Goal: Task Accomplishment & Management: Use online tool/utility

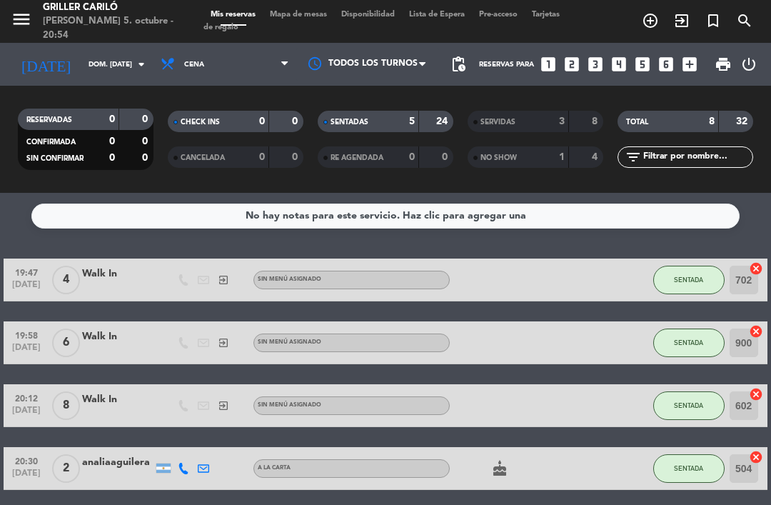
click at [299, 6] on div "menu Griller [PERSON_NAME] 5. octubre - 20:54 Mis reservas Mapa de mesas Dispon…" at bounding box center [385, 21] width 771 height 43
click at [299, 19] on span "Mapa de mesas" at bounding box center [298, 15] width 71 height 8
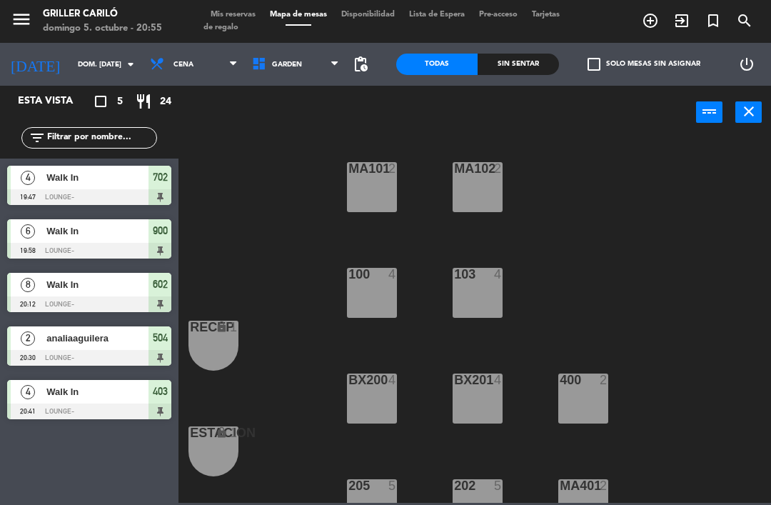
click at [56, 343] on span "analiaaguilera" at bounding box center [97, 338] width 102 height 15
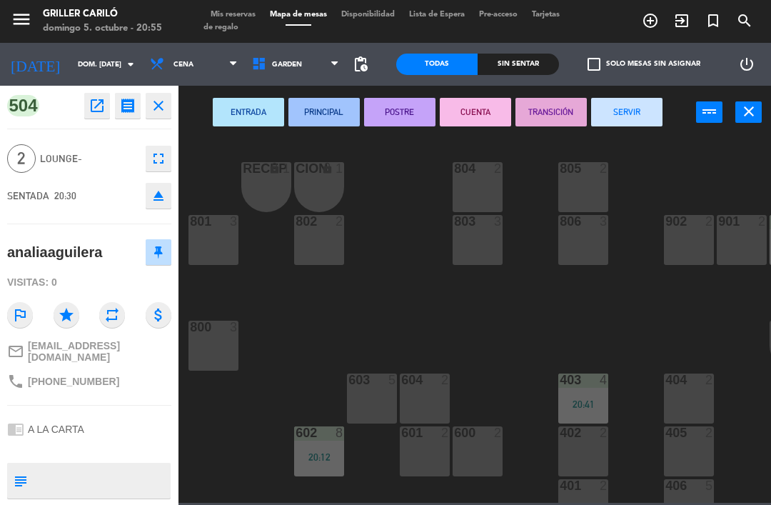
click at [743, 119] on icon "close" at bounding box center [749, 111] width 17 height 17
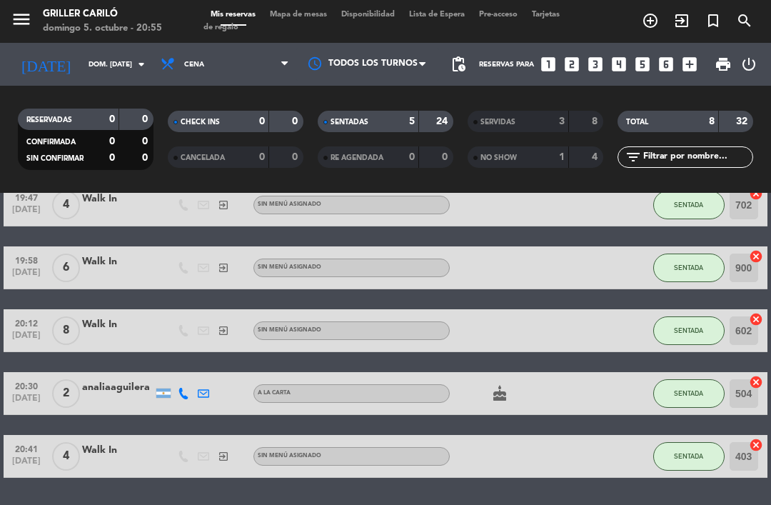
scroll to position [74, 0]
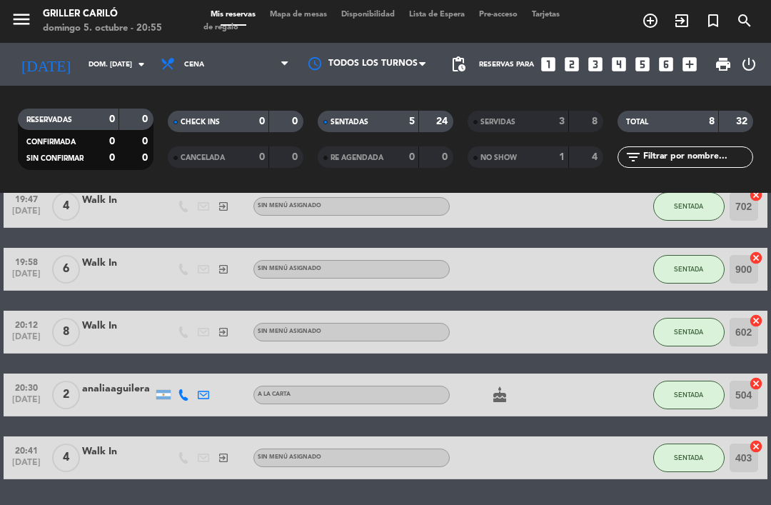
click at [299, 17] on span "Mapa de mesas" at bounding box center [298, 15] width 71 height 8
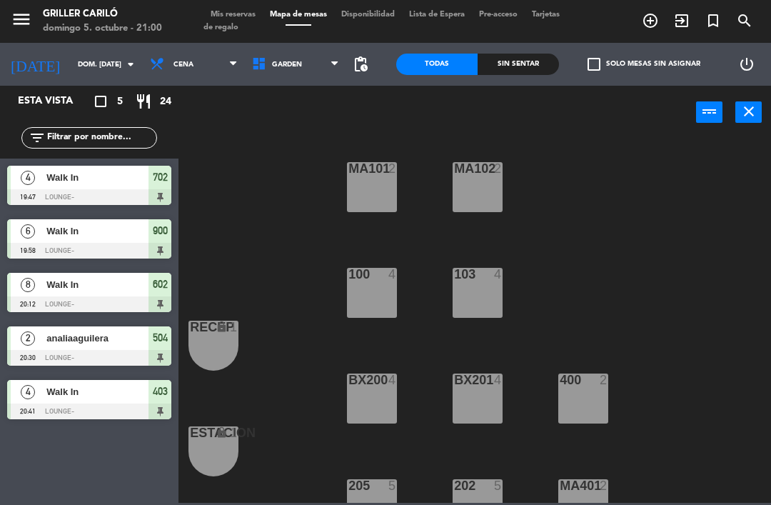
click at [236, 16] on span "Mis reservas" at bounding box center [233, 15] width 59 height 8
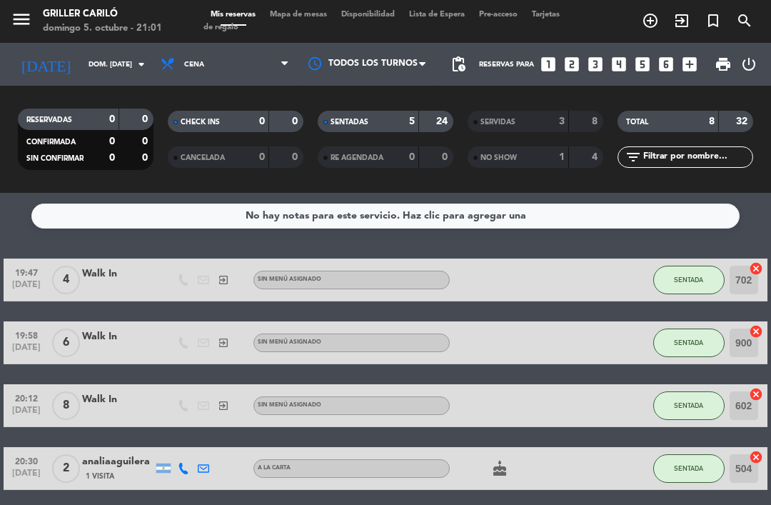
click at [297, 19] on span "Mapa de mesas" at bounding box center [298, 15] width 71 height 8
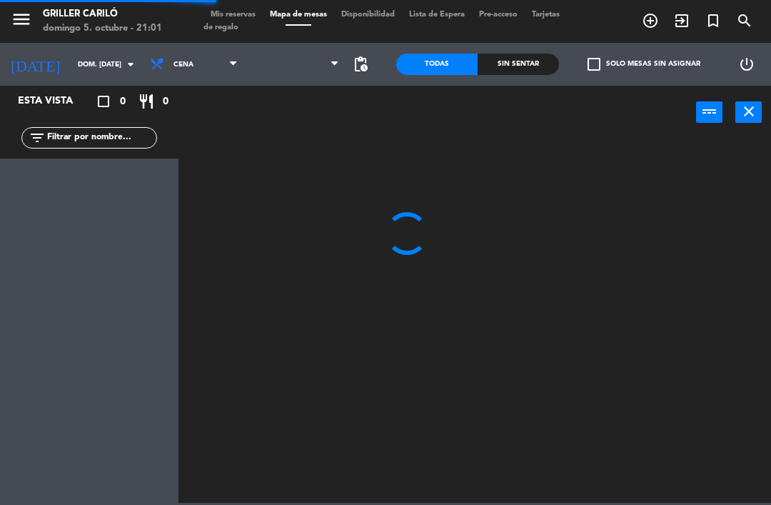
click at [299, 3] on div "menu Griller [PERSON_NAME] 5. octubre - 21:01 Mis reservas Mapa de mesas Dispon…" at bounding box center [385, 21] width 771 height 43
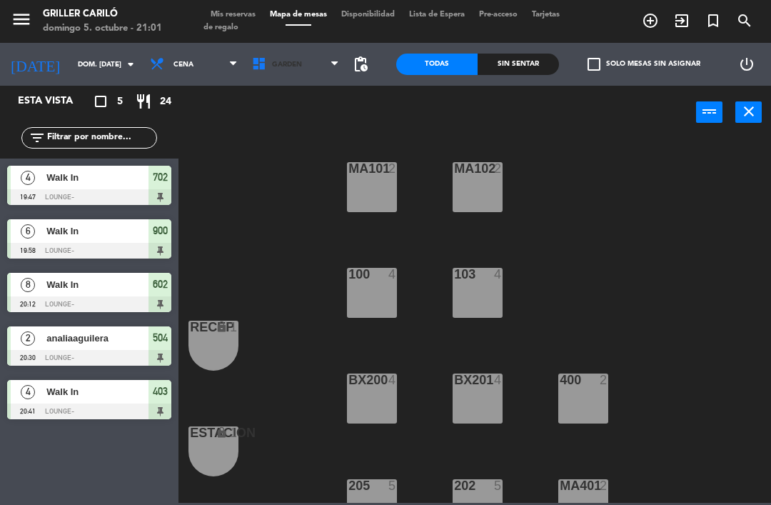
click at [267, 59] on span "GARDEN" at bounding box center [296, 64] width 102 height 31
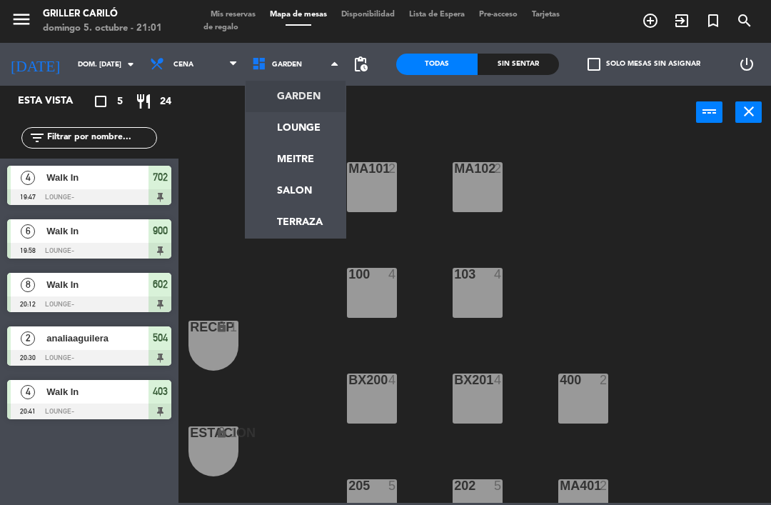
click at [273, 186] on ng-component "menu Griller [PERSON_NAME] 5. octubre - 21:01 Mis reservas Mapa de mesas Dispon…" at bounding box center [385, 251] width 771 height 503
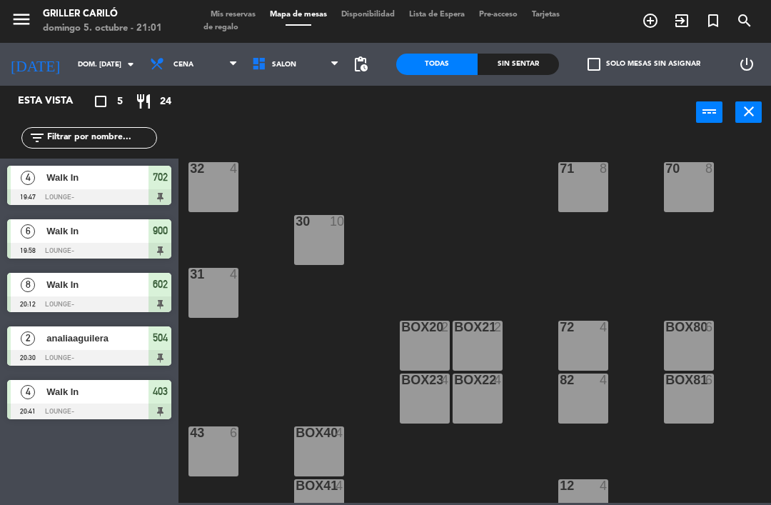
click at [257, 74] on span "SALON" at bounding box center [296, 64] width 102 height 31
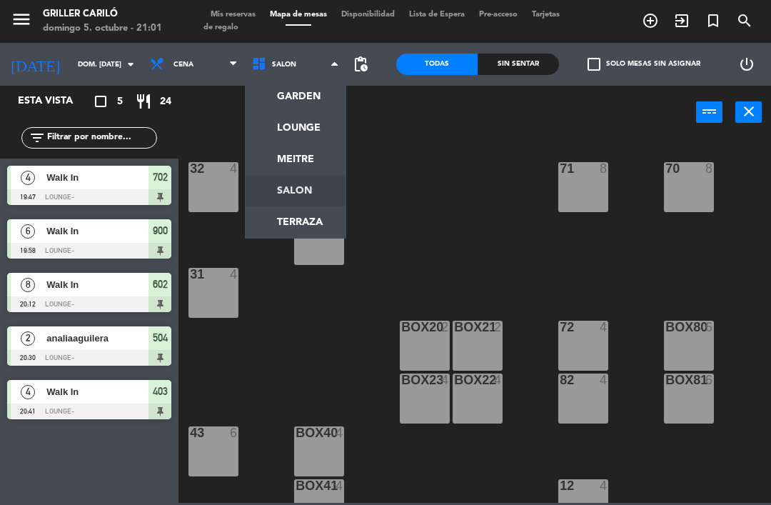
click at [260, 169] on ng-component "menu Griller [PERSON_NAME] 5. octubre - 21:01 Mis reservas Mapa de mesas Dispon…" at bounding box center [385, 251] width 771 height 503
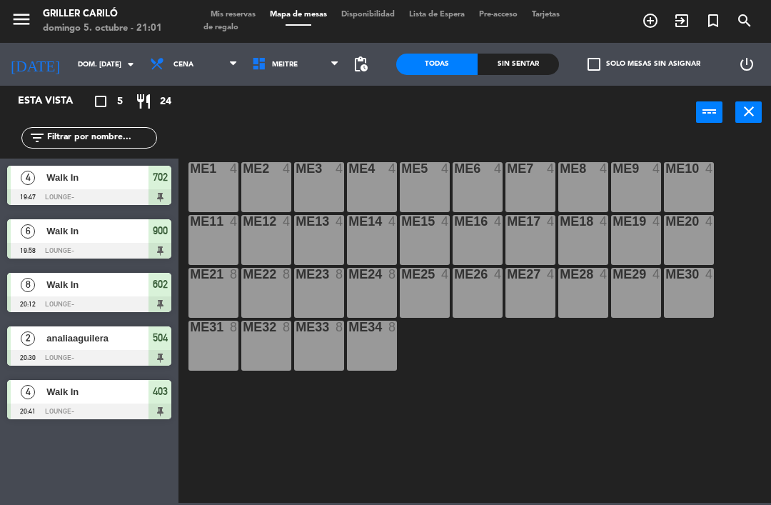
click at [296, 74] on span "MEITRE" at bounding box center [296, 64] width 102 height 31
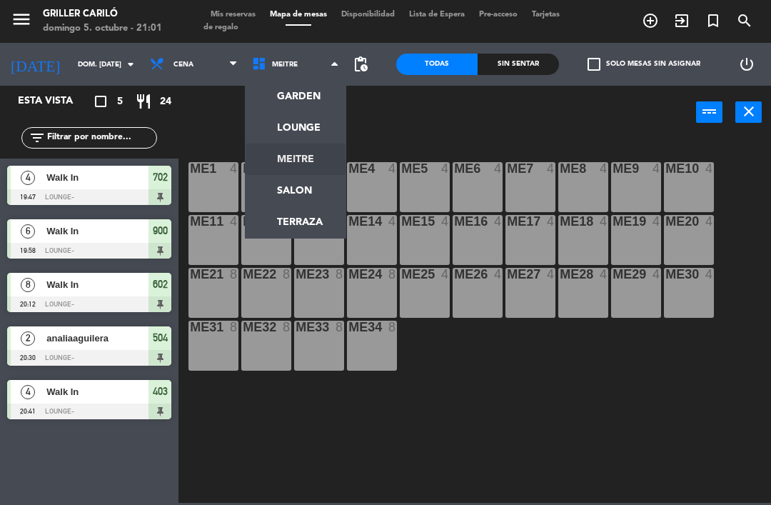
click at [271, 116] on ng-component "menu Griller [PERSON_NAME] 5. octubre - 21:01 Mis reservas Mapa de mesas Dispon…" at bounding box center [385, 251] width 771 height 503
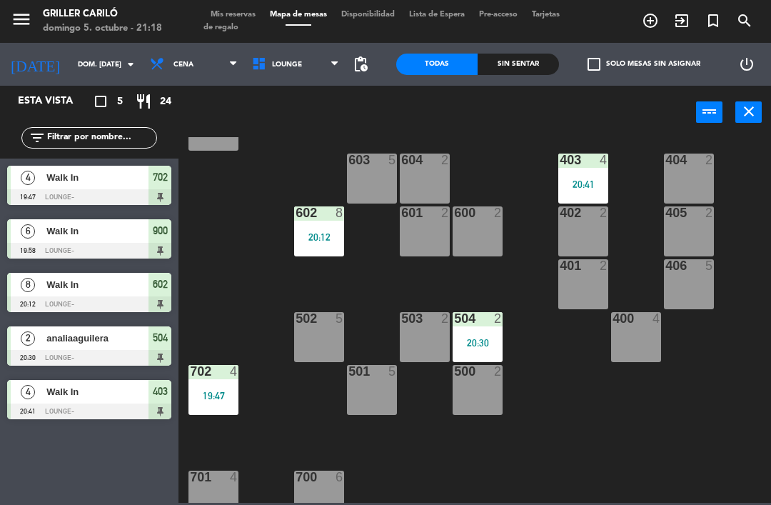
scroll to position [219, 0]
click at [215, 386] on div "702 4 19:47" at bounding box center [214, 391] width 50 height 50
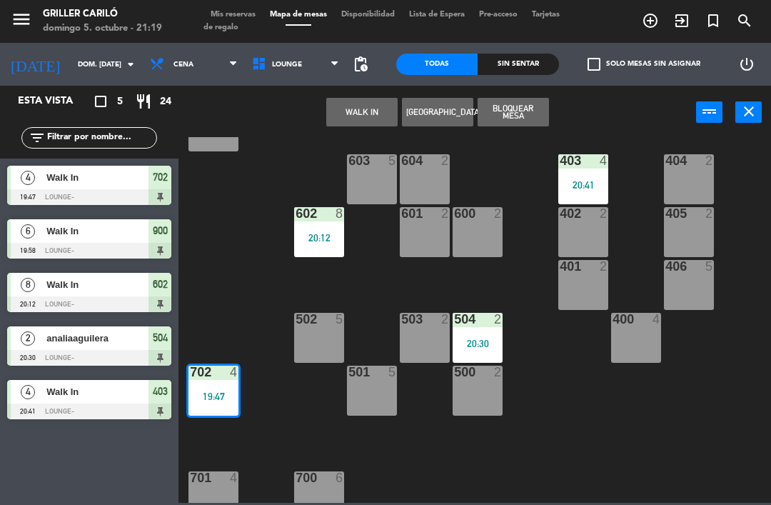
click at [211, 372] on div at bounding box center [214, 372] width 24 height 13
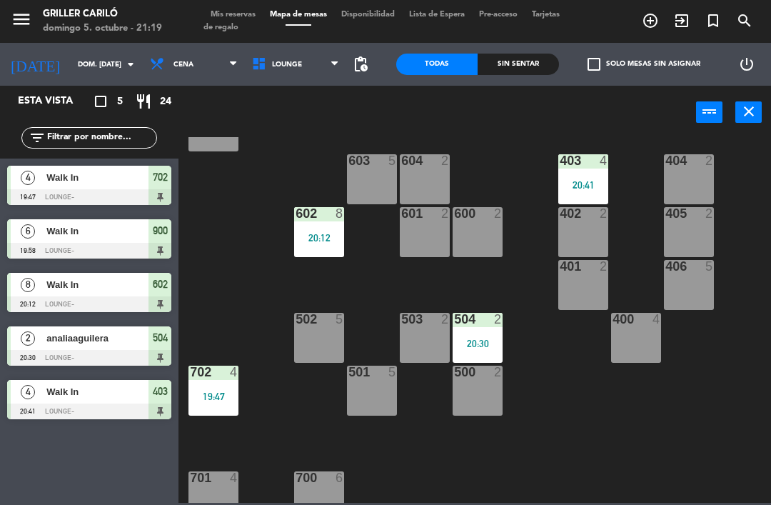
click at [215, 376] on div at bounding box center [214, 372] width 24 height 13
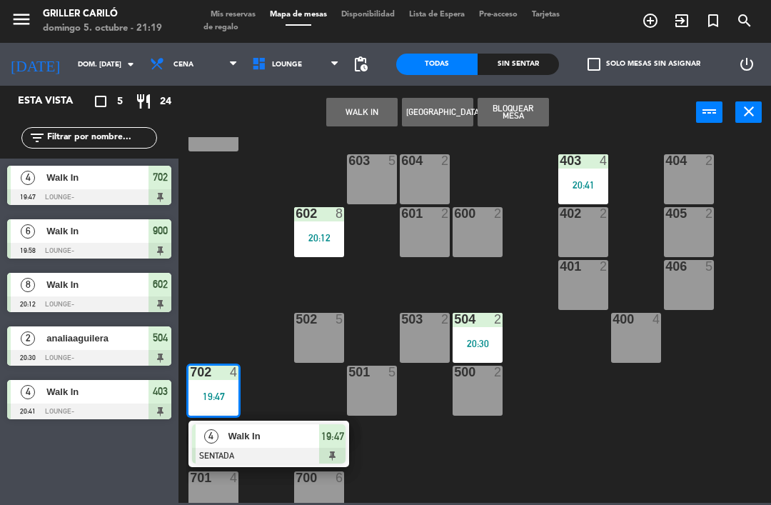
click at [276, 437] on span "Walk In" at bounding box center [274, 436] width 91 height 15
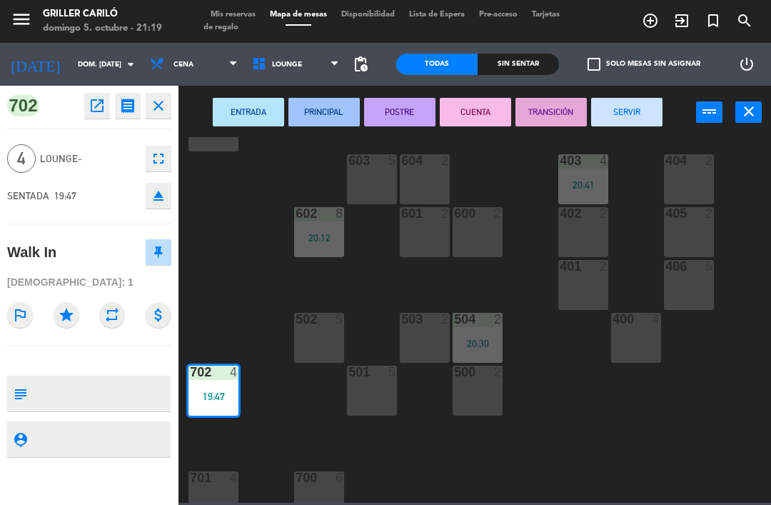
click at [653, 111] on button "SERVIR" at bounding box center [626, 112] width 71 height 29
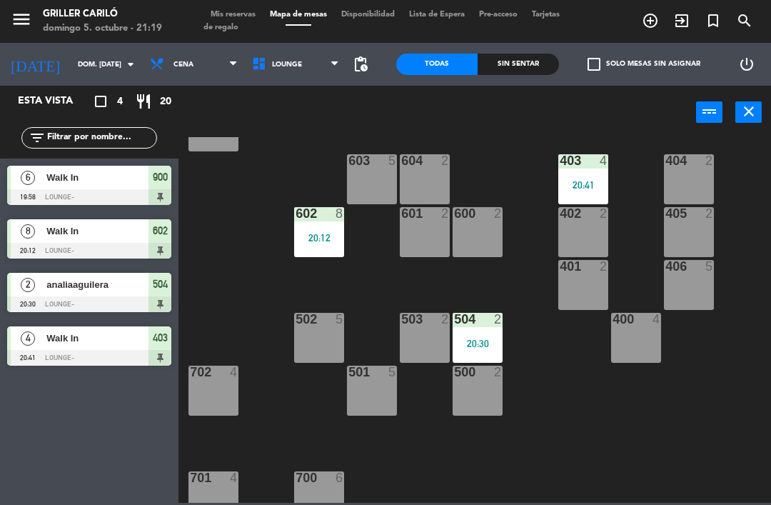
click at [580, 293] on div "401 2" at bounding box center [584, 285] width 50 height 50
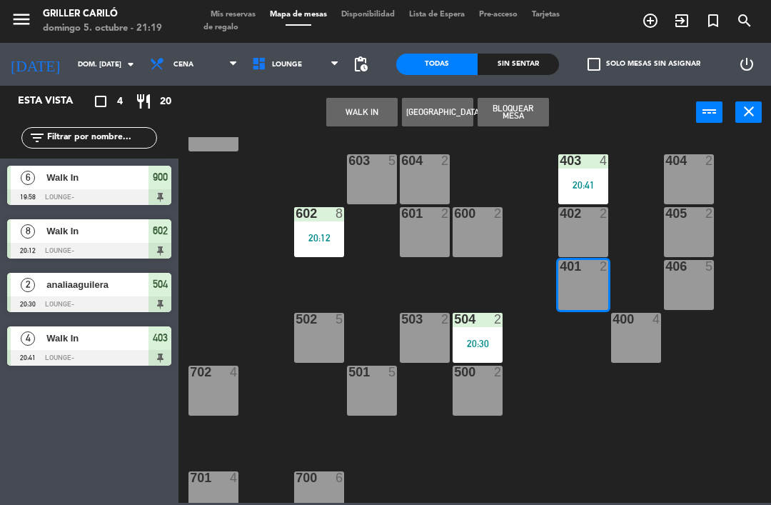
click at [369, 112] on button "WALK IN" at bounding box center [361, 112] width 71 height 29
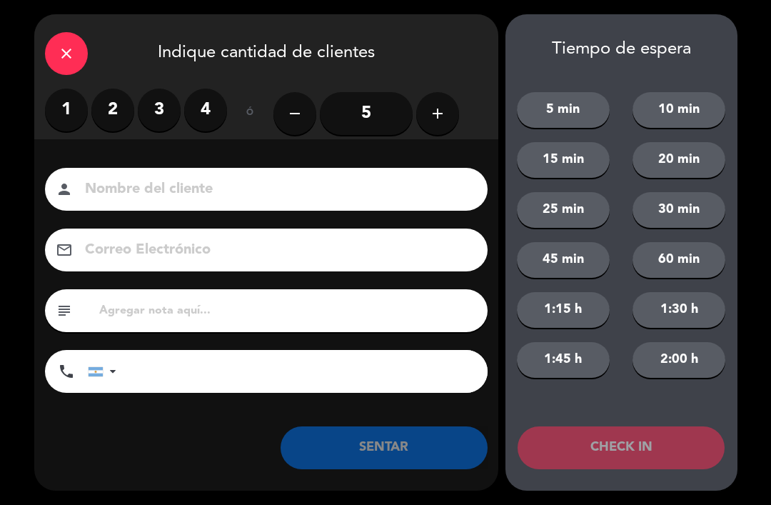
click at [119, 105] on label "2" at bounding box center [112, 110] width 43 height 43
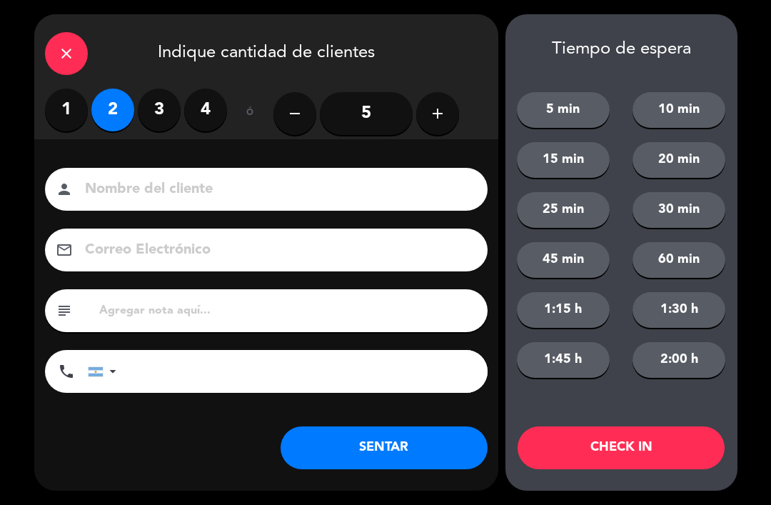
click at [373, 439] on button "SENTAR" at bounding box center [384, 447] width 207 height 43
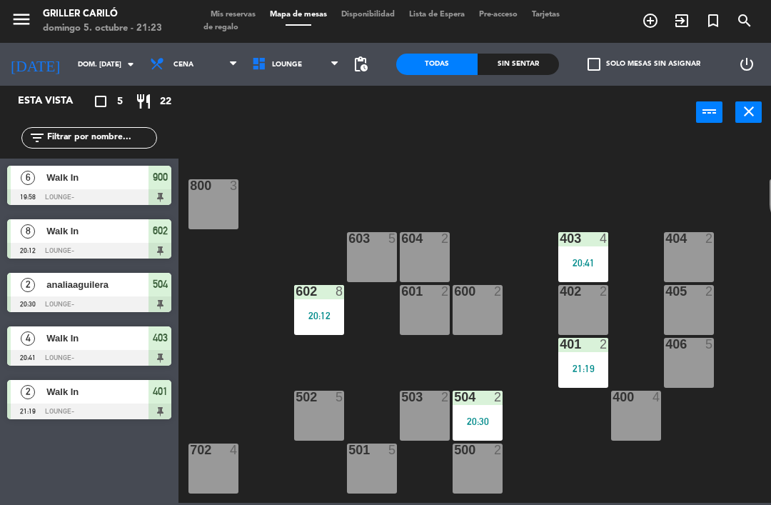
scroll to position [141, 0]
click at [486, 309] on div "600 2" at bounding box center [478, 310] width 50 height 50
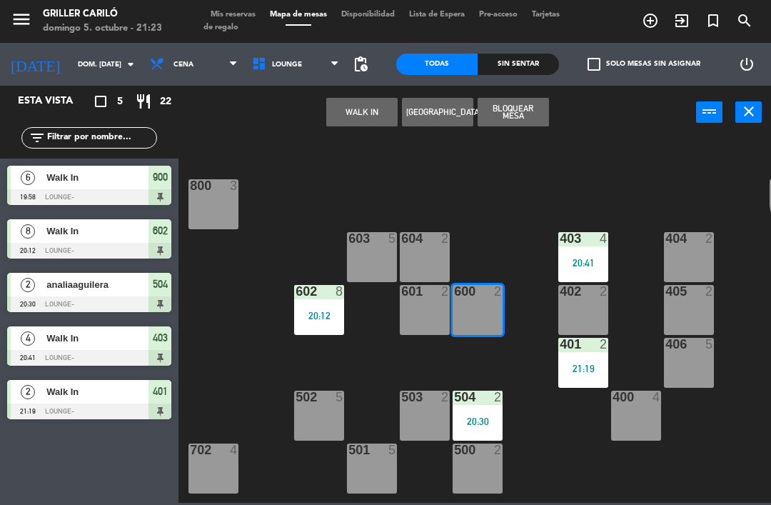
click at [371, 111] on button "WALK IN" at bounding box center [361, 112] width 71 height 29
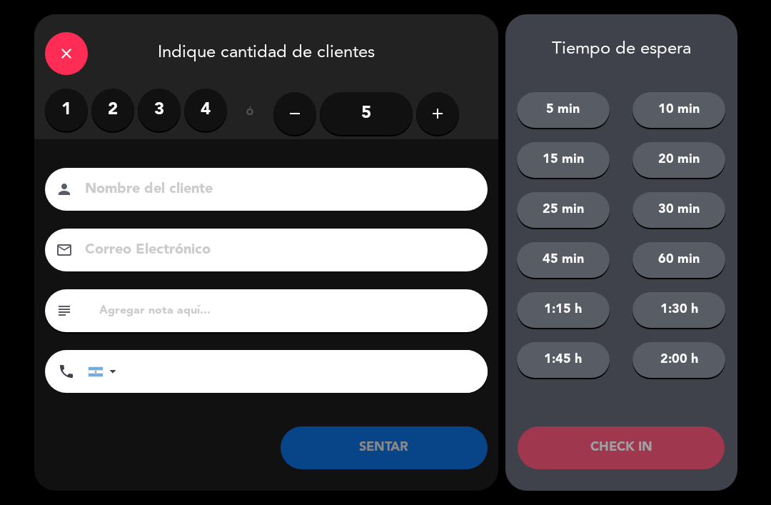
click at [119, 105] on label "2" at bounding box center [112, 110] width 43 height 43
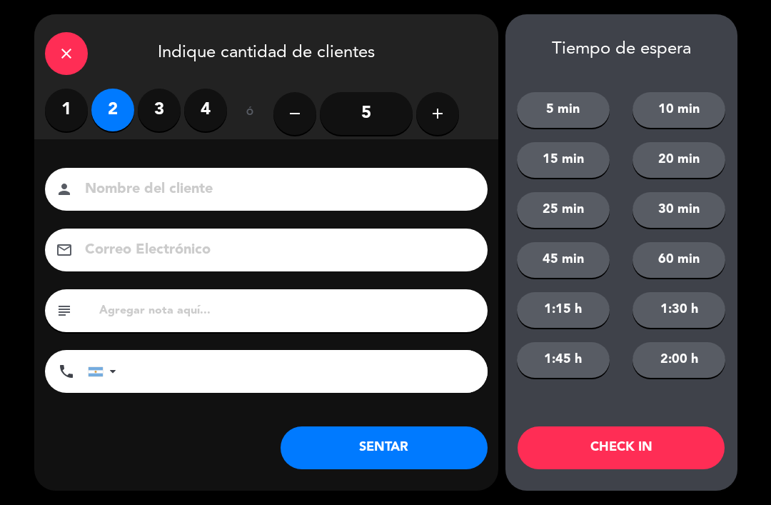
click at [429, 454] on button "SENTAR" at bounding box center [384, 447] width 207 height 43
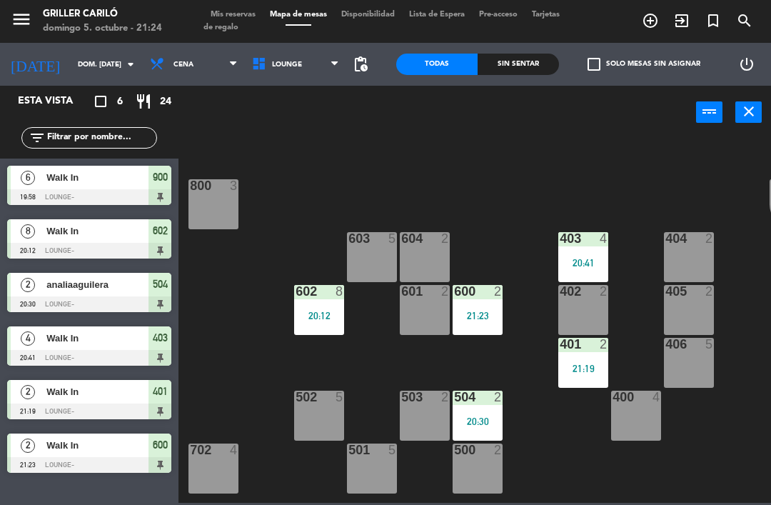
click at [681, 371] on div "406 5" at bounding box center [689, 363] width 50 height 50
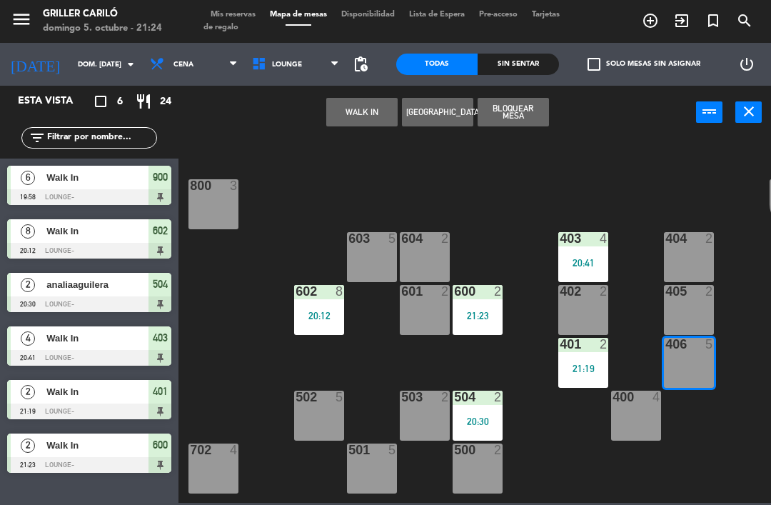
click at [358, 109] on button "WALK IN" at bounding box center [361, 112] width 71 height 29
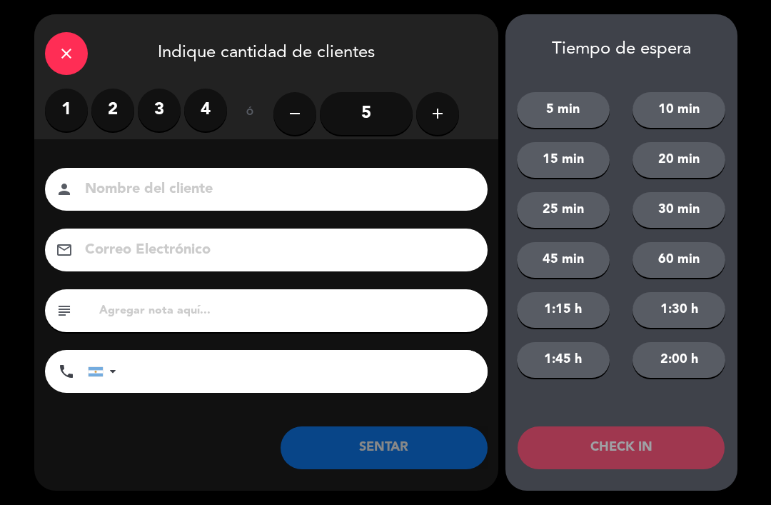
click at [221, 114] on label "4" at bounding box center [205, 110] width 43 height 43
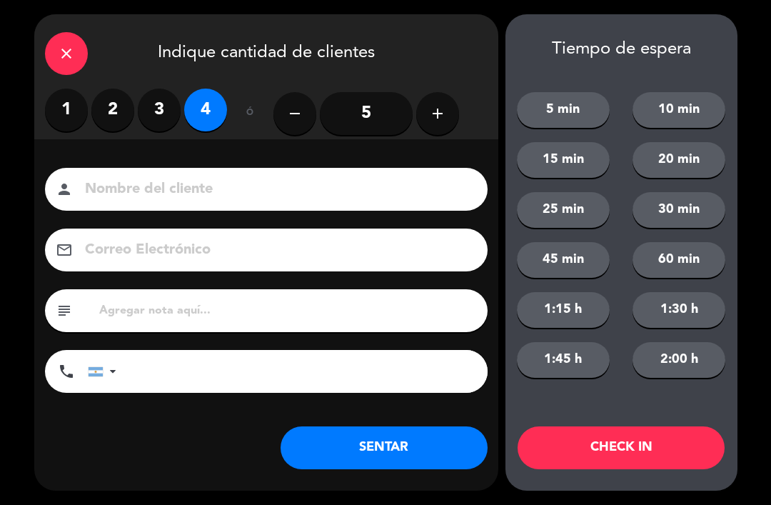
click at [429, 448] on button "SENTAR" at bounding box center [384, 447] width 207 height 43
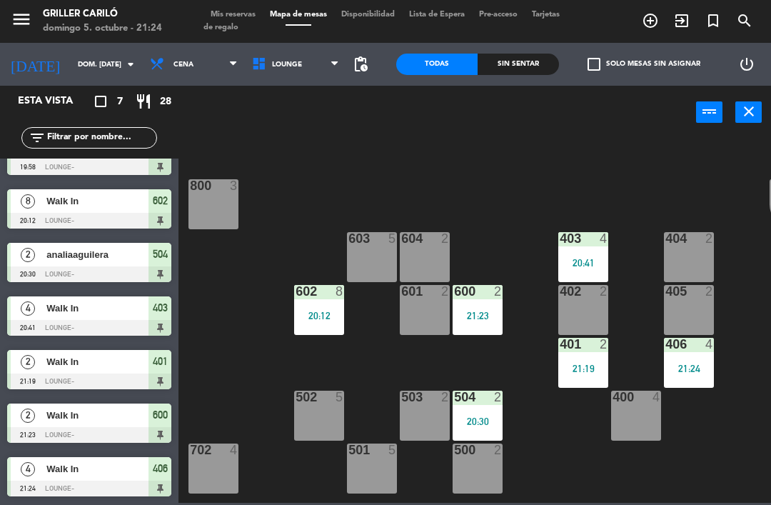
scroll to position [30, 0]
click at [224, 16] on span "Mis reservas" at bounding box center [233, 15] width 59 height 8
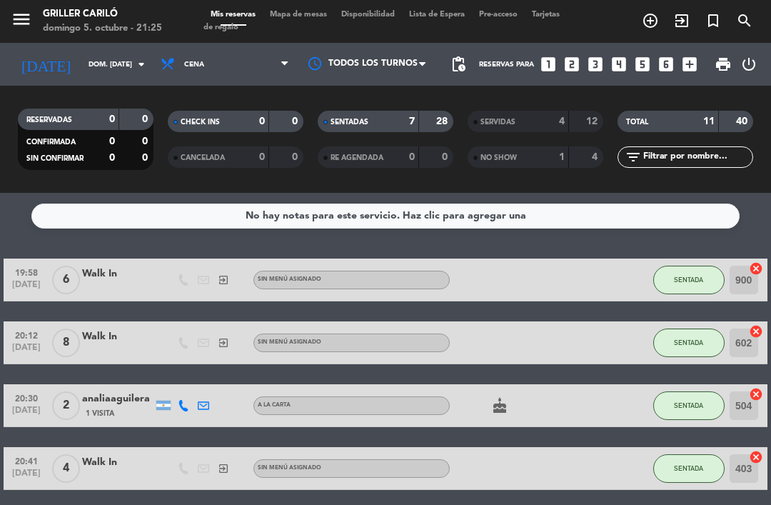
click at [311, 19] on span "Mapa de mesas" at bounding box center [298, 15] width 71 height 8
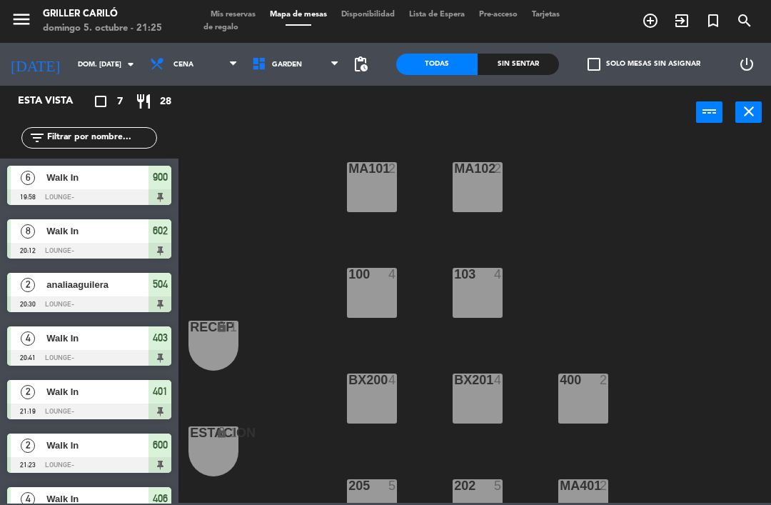
click at [326, 64] on span "GARDEN" at bounding box center [296, 64] width 102 height 31
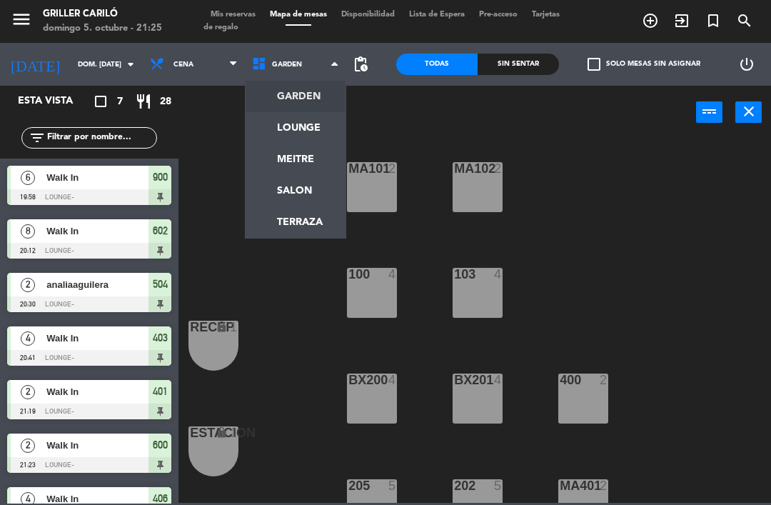
click at [323, 124] on ng-component "menu Griller [PERSON_NAME] 5. octubre - 21:25 Mis reservas Mapa de mesas Dispon…" at bounding box center [385, 251] width 771 height 503
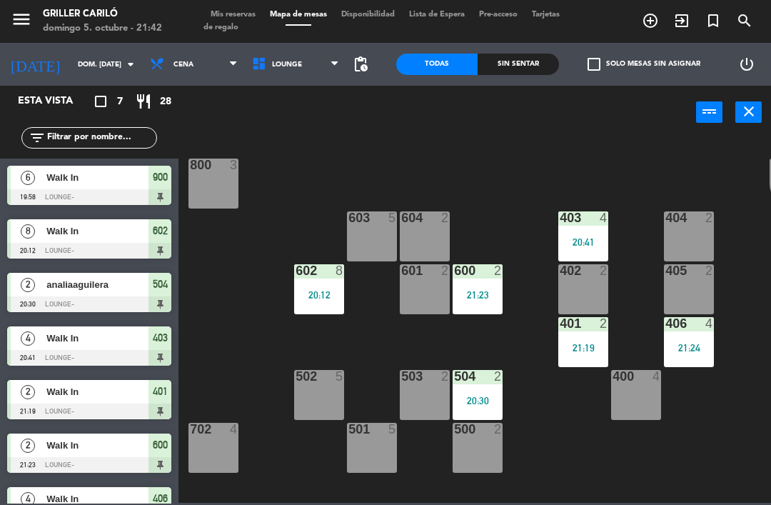
scroll to position [164, 0]
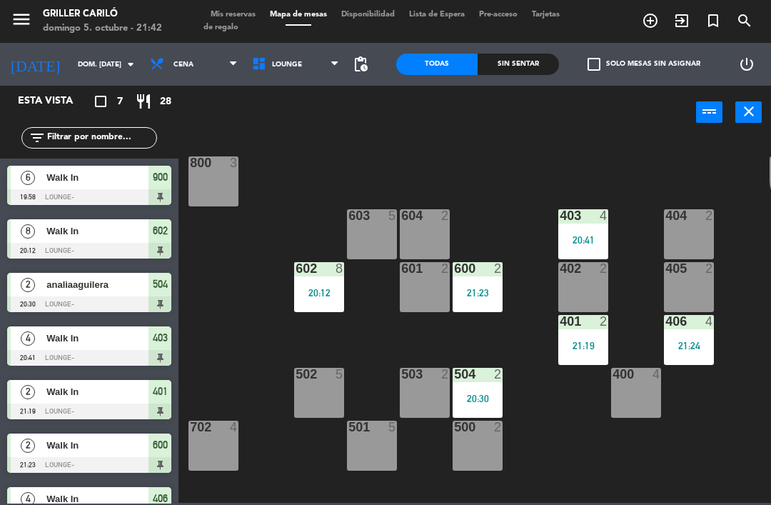
click at [478, 387] on div "504 2 20:30" at bounding box center [478, 393] width 50 height 50
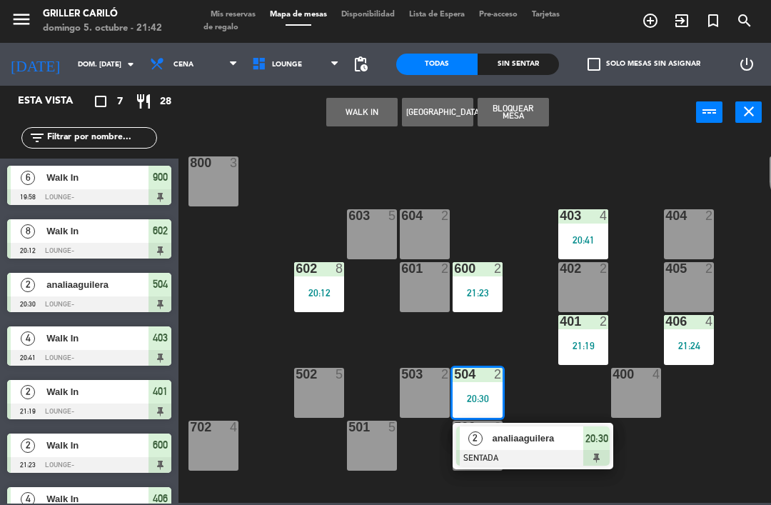
click at [524, 441] on span "analiaaguilera" at bounding box center [538, 438] width 91 height 15
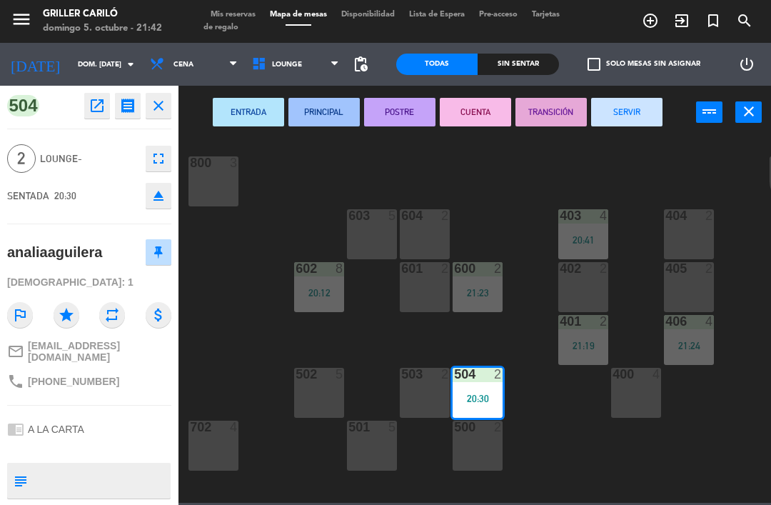
click at [640, 112] on button "SERVIR" at bounding box center [626, 112] width 71 height 29
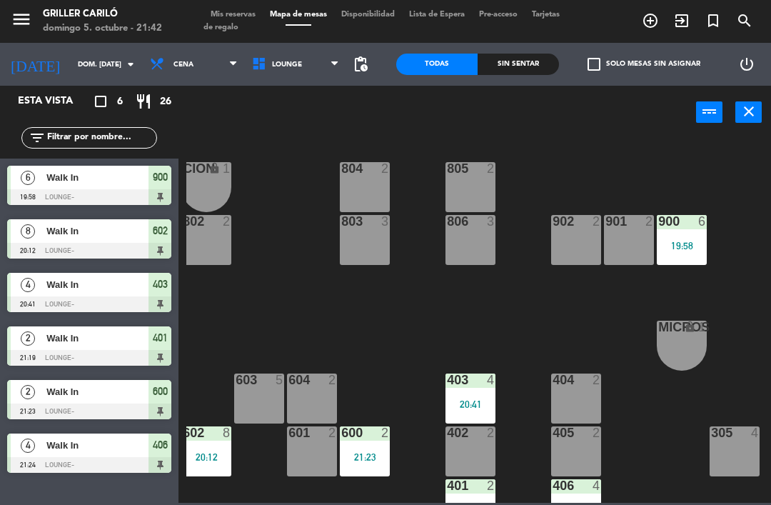
scroll to position [0, 113]
click at [691, 241] on div "19:58" at bounding box center [682, 246] width 50 height 10
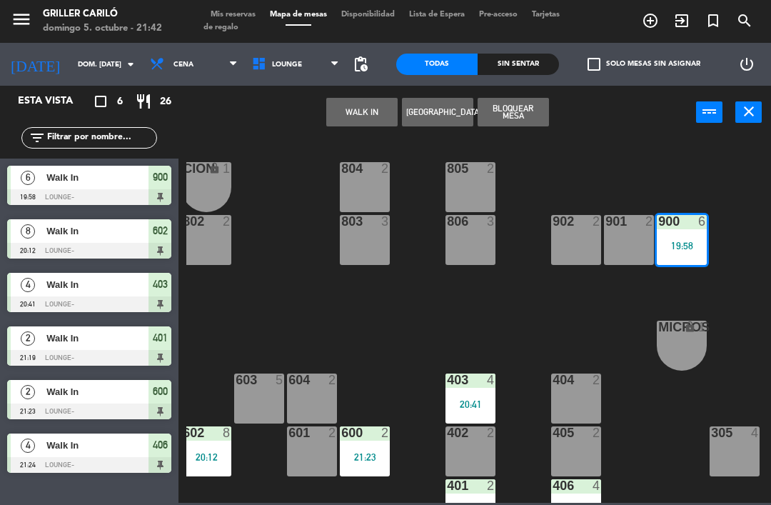
click at [685, 248] on div "19:58" at bounding box center [682, 246] width 50 height 10
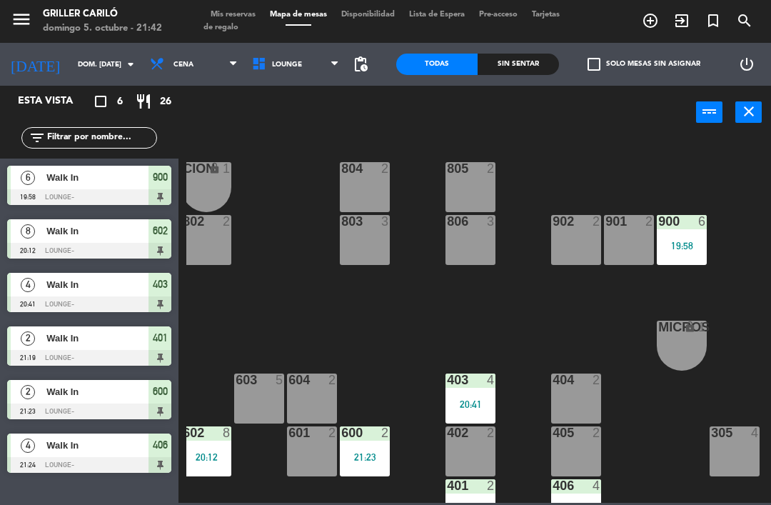
click at [690, 236] on div "900 6 19:58" at bounding box center [682, 240] width 50 height 50
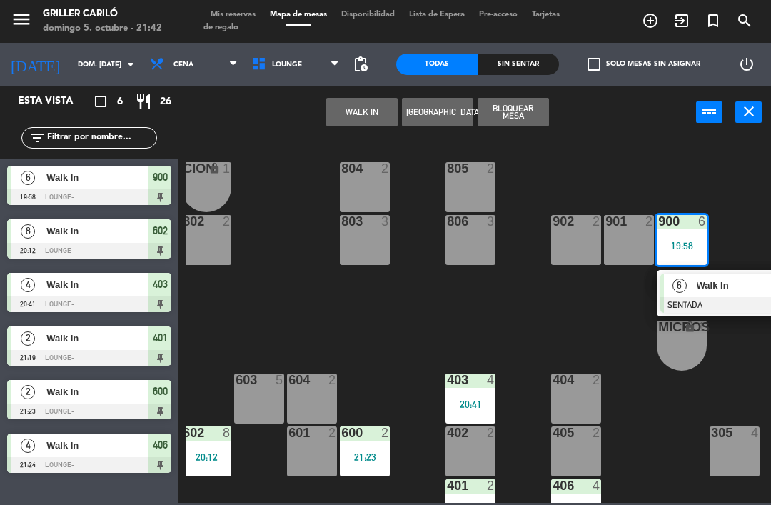
click at [691, 306] on div at bounding box center [738, 305] width 154 height 16
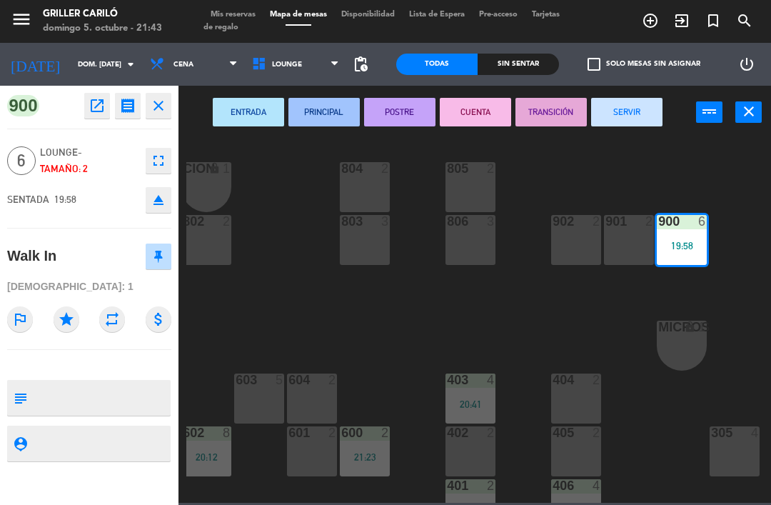
click at [627, 110] on button "SERVIR" at bounding box center [626, 112] width 71 height 29
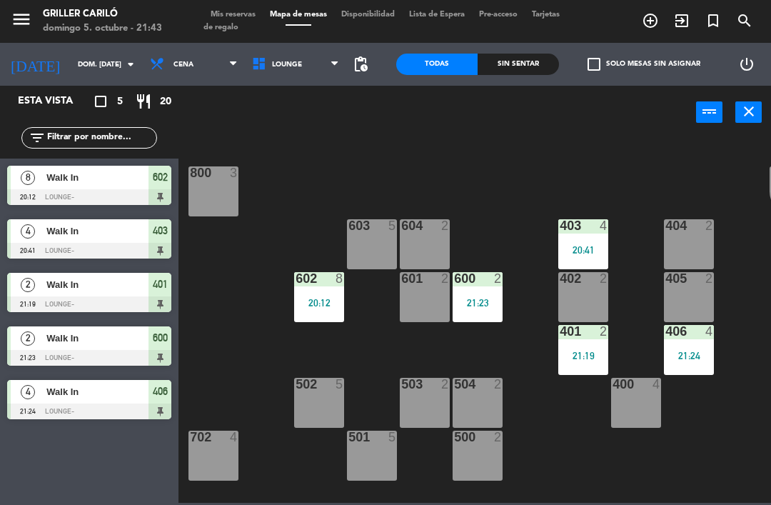
scroll to position [154, 0]
click at [374, 437] on div at bounding box center [373, 437] width 24 height 13
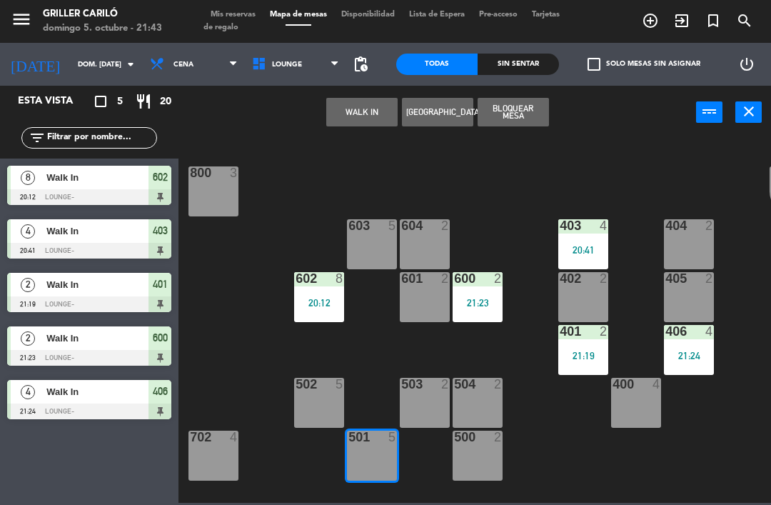
click at [379, 111] on button "WALK IN" at bounding box center [361, 112] width 71 height 29
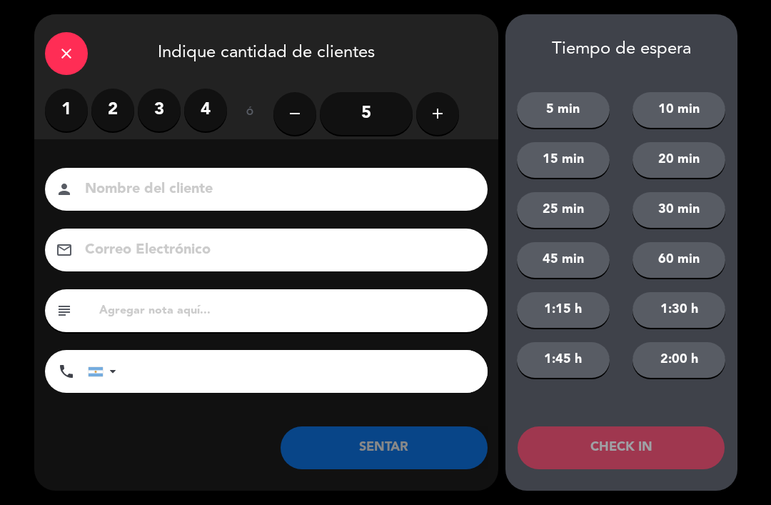
click at [109, 111] on label "2" at bounding box center [112, 110] width 43 height 43
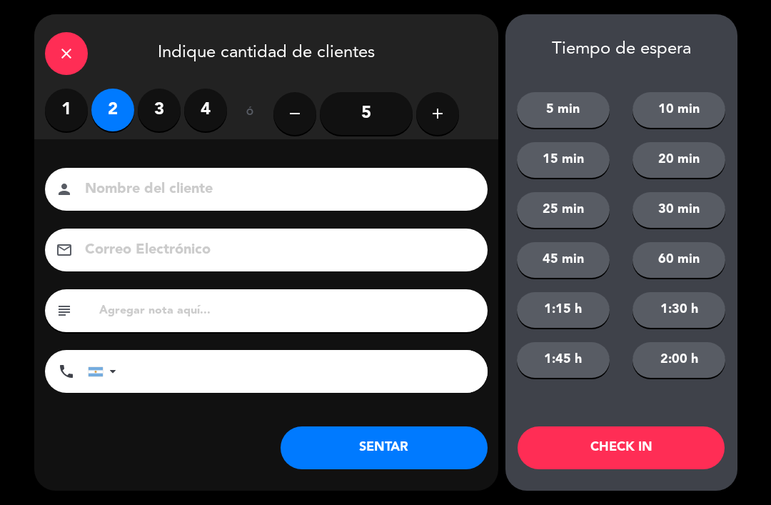
click at [414, 451] on button "SENTAR" at bounding box center [384, 447] width 207 height 43
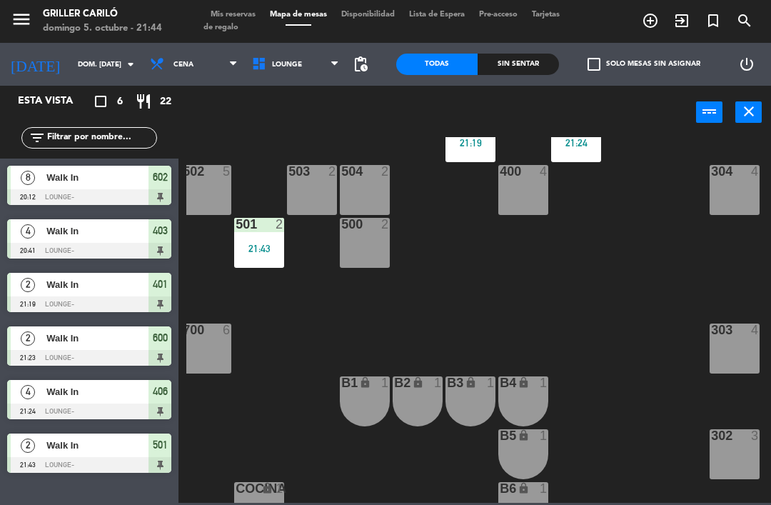
scroll to position [367, 113]
click at [306, 65] on span "LOUNGE" at bounding box center [296, 64] width 102 height 31
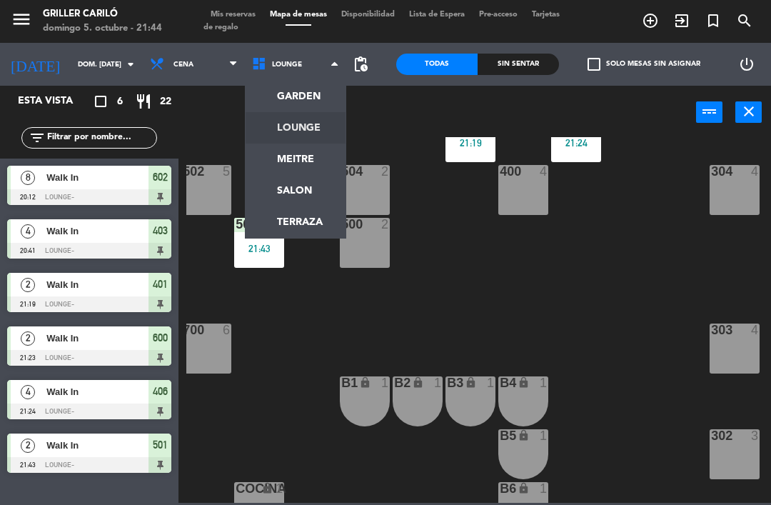
click at [308, 164] on ng-component "menu Griller [PERSON_NAME] 5. octubre - 21:44 Mis reservas Mapa de mesas Dispon…" at bounding box center [385, 251] width 771 height 503
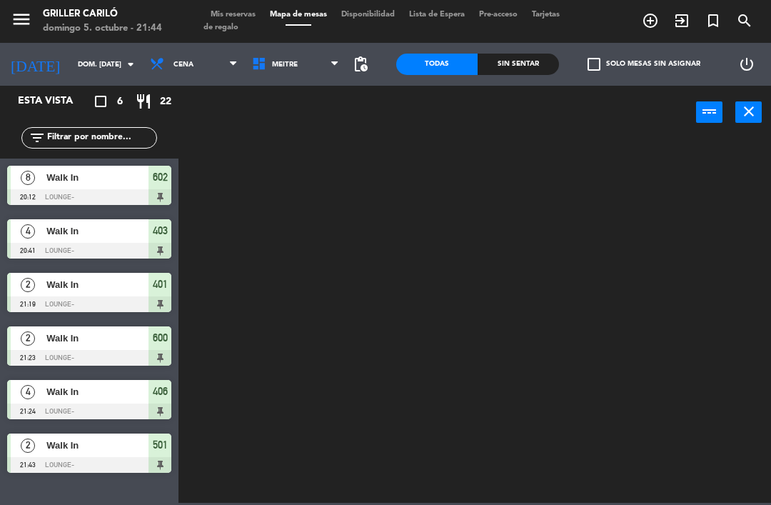
scroll to position [0, 0]
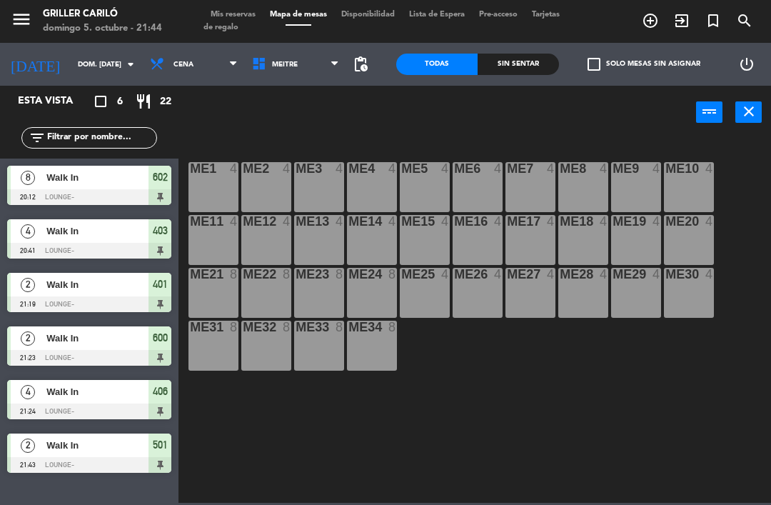
click at [324, 69] on span "MEITRE" at bounding box center [296, 64] width 102 height 31
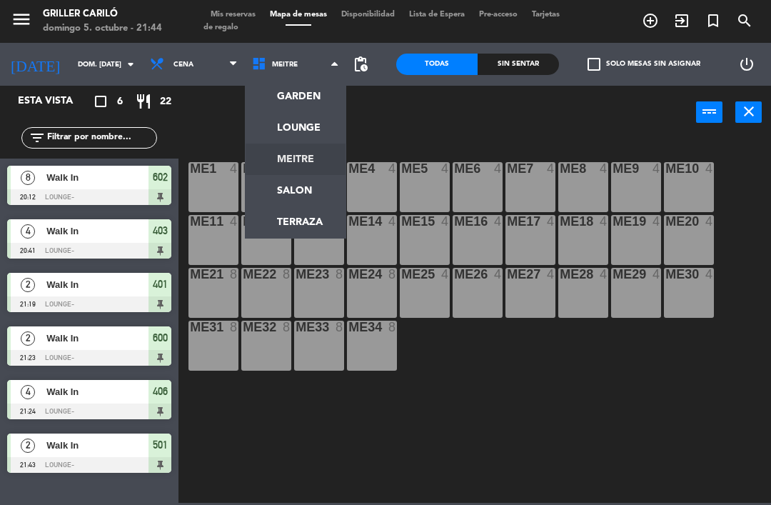
click at [315, 189] on ng-component "menu Griller [PERSON_NAME] 5. octubre - 21:44 Mis reservas Mapa de mesas Dispon…" at bounding box center [385, 251] width 771 height 503
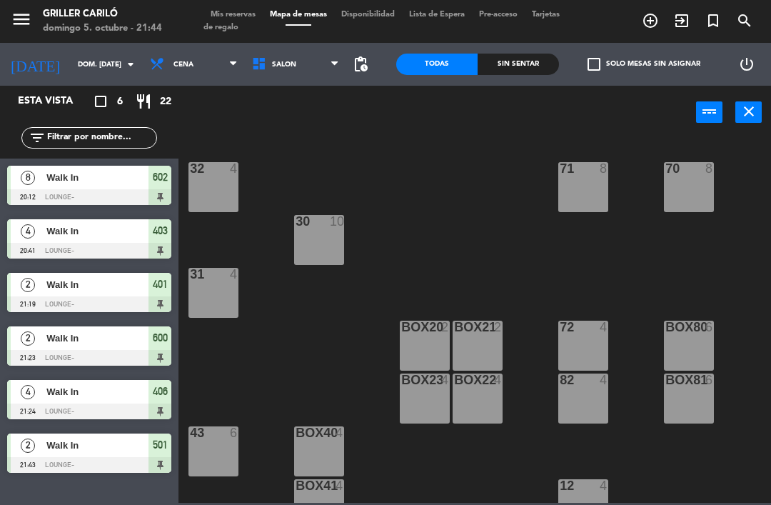
click at [326, 59] on span "SALON" at bounding box center [296, 64] width 102 height 31
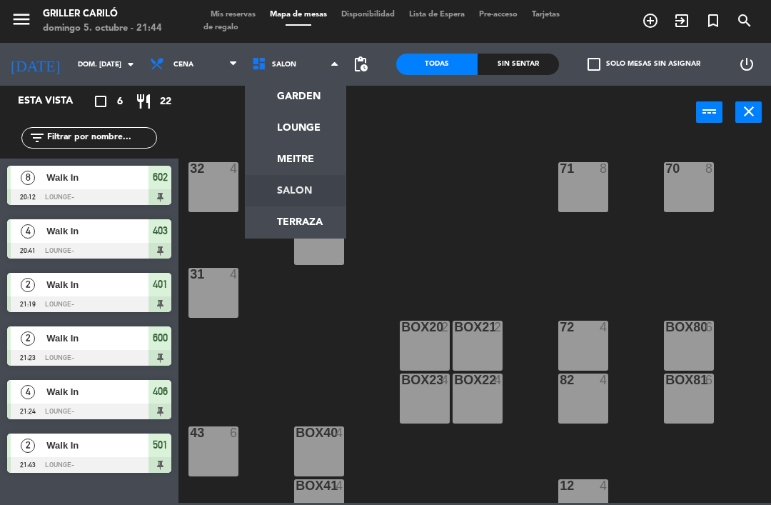
click at [450, 134] on div "power_input close" at bounding box center [438, 113] width 518 height 54
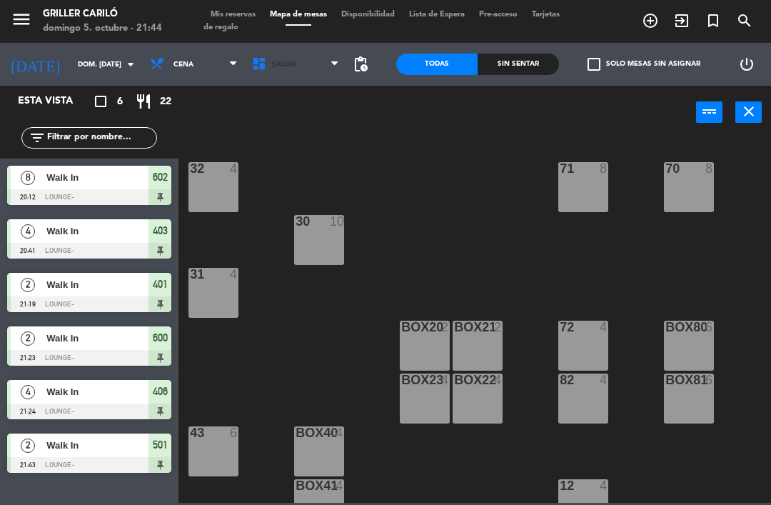
click at [318, 71] on span "SALON" at bounding box center [296, 64] width 102 height 31
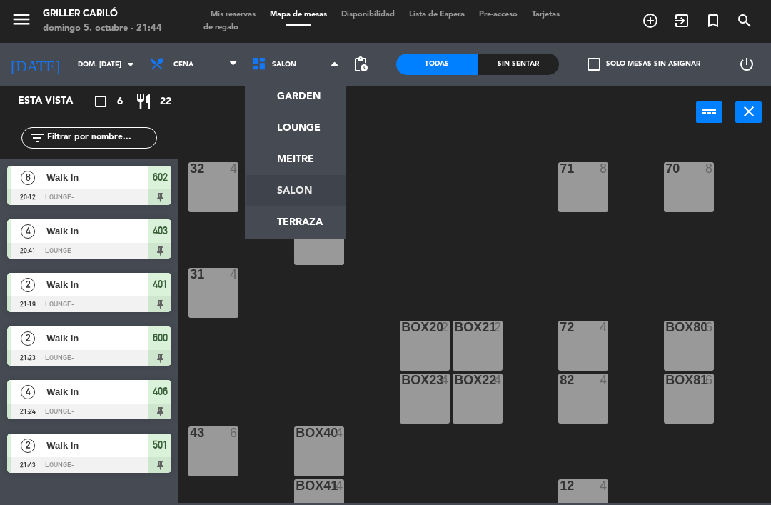
click at [312, 214] on ng-component "menu Griller [PERSON_NAME] 5. octubre - 21:44 Mis reservas Mapa de mesas Dispon…" at bounding box center [385, 251] width 771 height 503
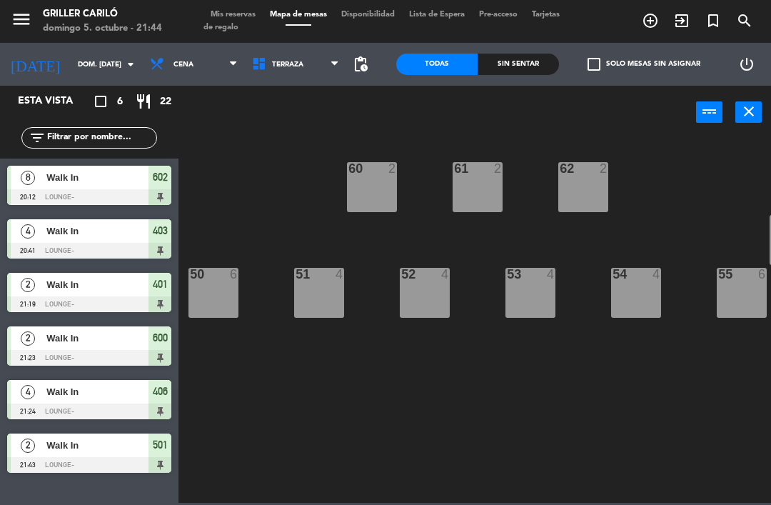
scroll to position [0, -1]
click at [319, 56] on span "TERRAZA" at bounding box center [296, 64] width 102 height 31
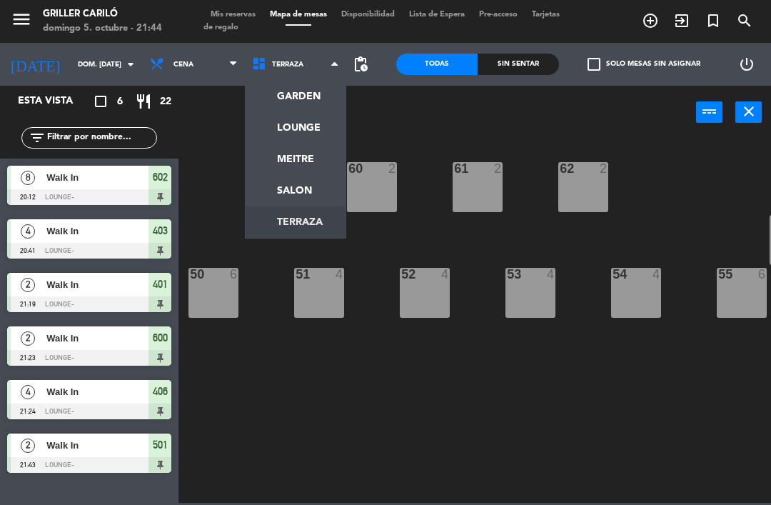
scroll to position [0, 0]
click at [314, 95] on ng-component "menu Griller [PERSON_NAME] 5. octubre - 21:44 Mis reservas Mapa de mesas Dispon…" at bounding box center [385, 251] width 771 height 503
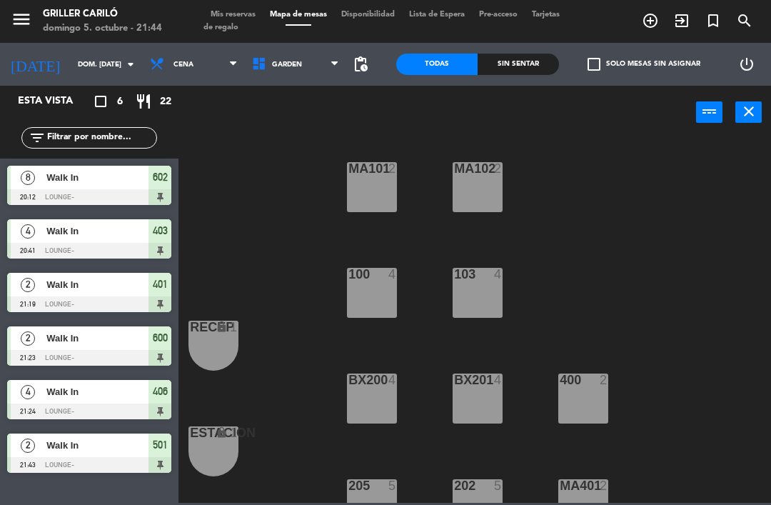
scroll to position [-1, 0]
click at [322, 59] on span "GARDEN" at bounding box center [296, 64] width 102 height 31
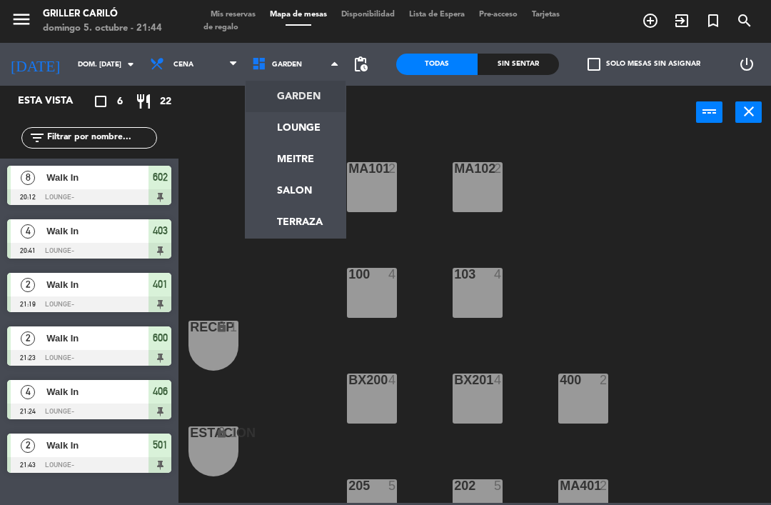
click at [315, 134] on ng-component "menu Griller [PERSON_NAME] 5. octubre - 21:44 Mis reservas Mapa de mesas Dispon…" at bounding box center [385, 251] width 771 height 503
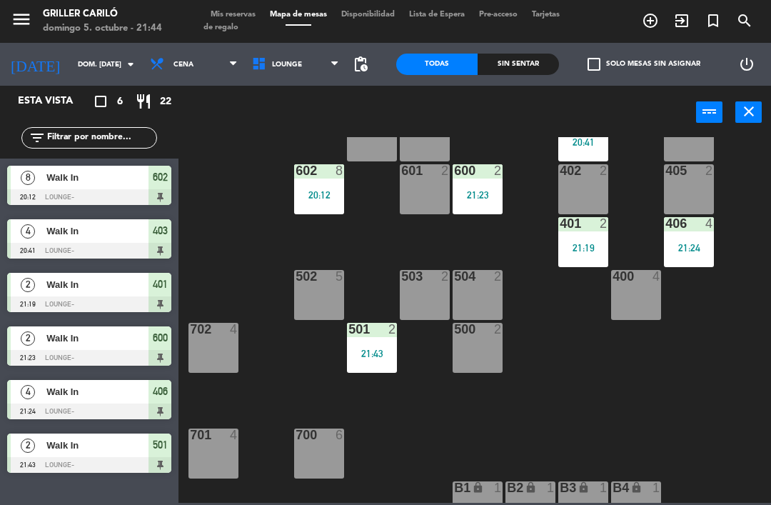
scroll to position [264, 0]
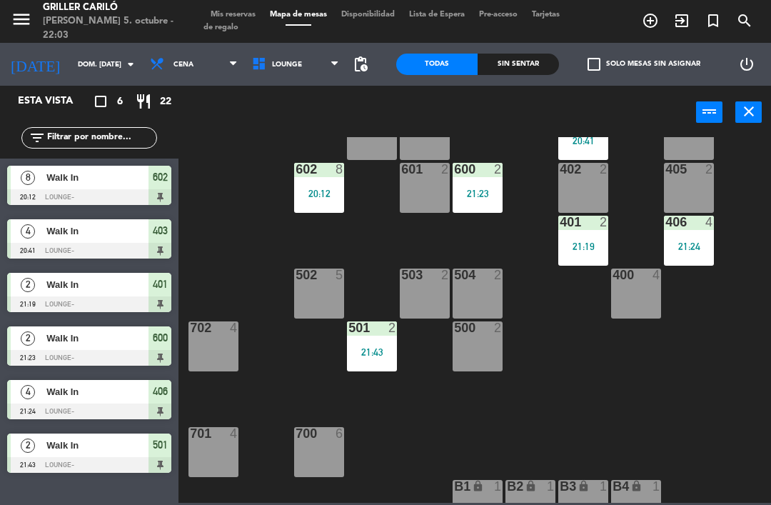
click at [218, 447] on div "701 4" at bounding box center [214, 452] width 50 height 50
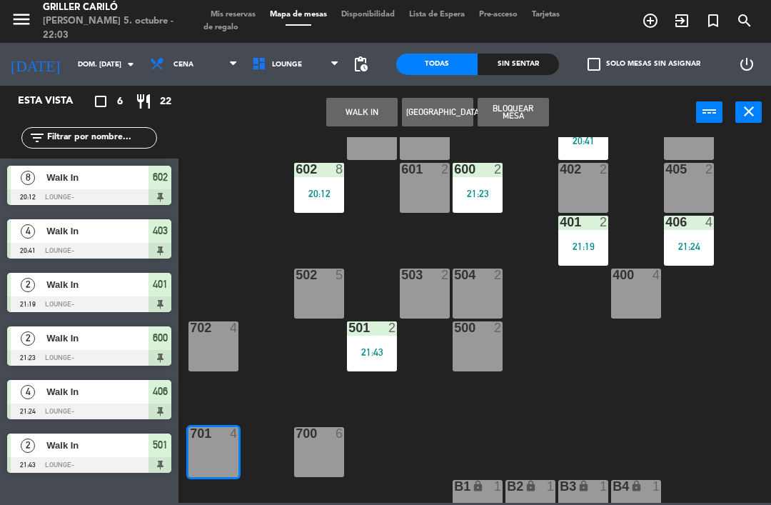
click at [373, 114] on button "WALK IN" at bounding box center [361, 112] width 71 height 29
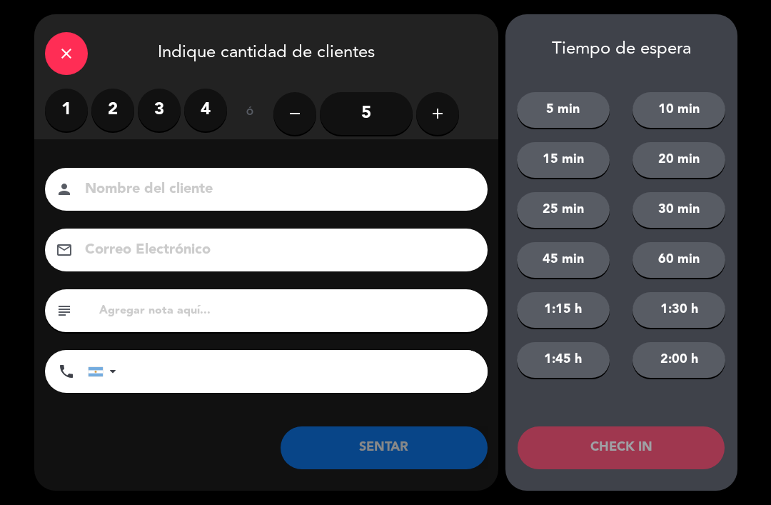
click at [126, 116] on label "2" at bounding box center [112, 110] width 43 height 43
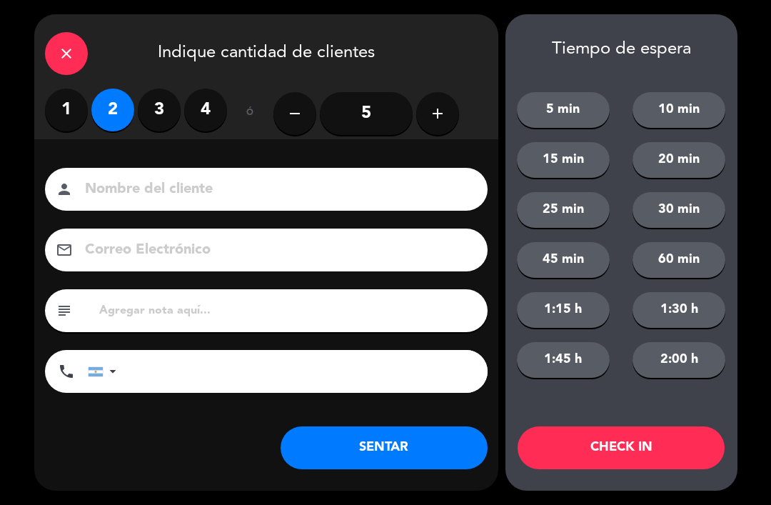
click at [428, 458] on button "SENTAR" at bounding box center [384, 447] width 207 height 43
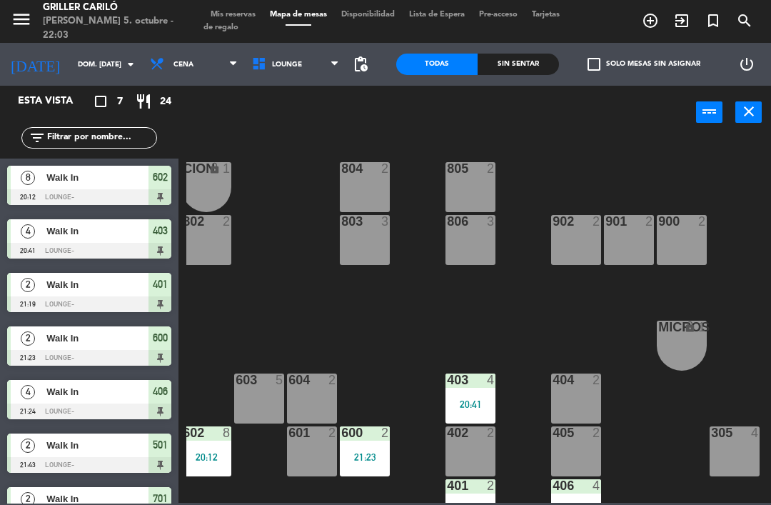
scroll to position [0, 113]
click at [740, 449] on div "305 4" at bounding box center [735, 451] width 50 height 50
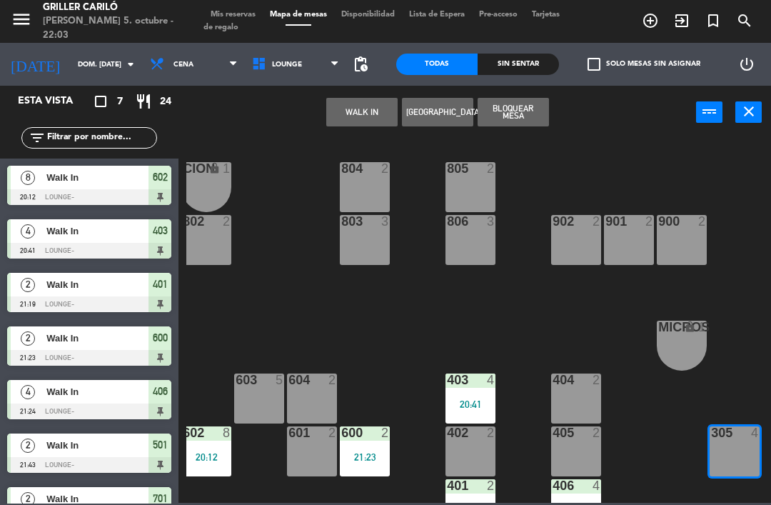
click at [354, 112] on button "WALK IN" at bounding box center [361, 112] width 71 height 29
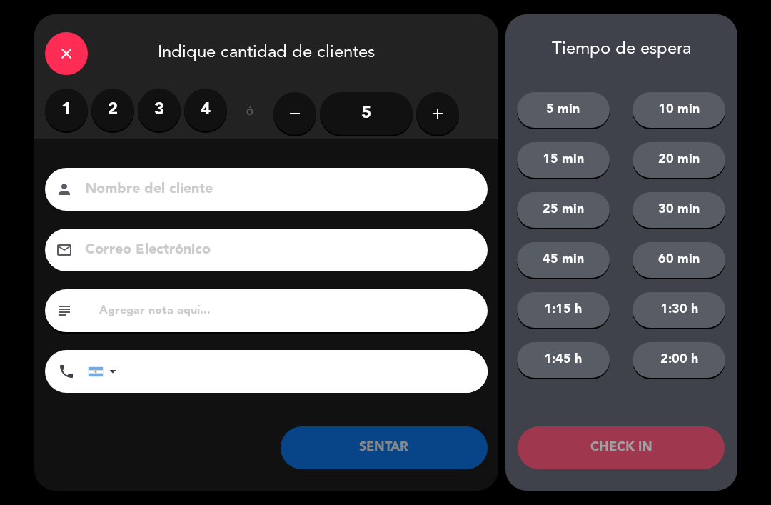
click at [116, 119] on label "2" at bounding box center [112, 110] width 43 height 43
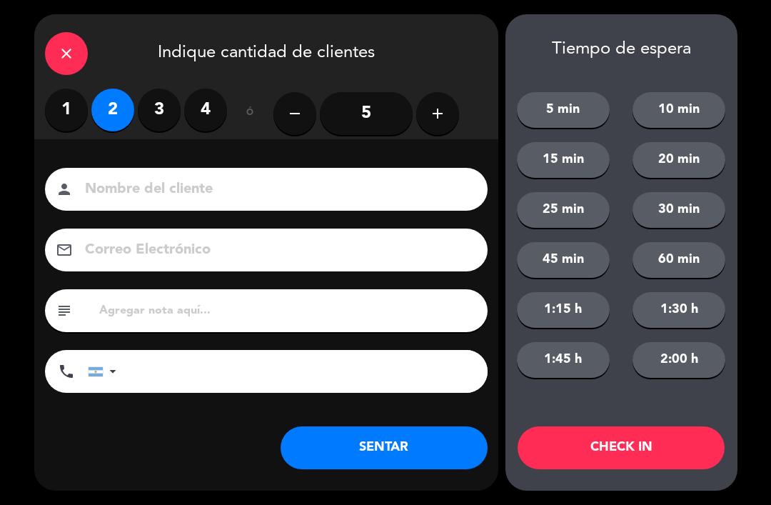
click at [441, 455] on button "SENTAR" at bounding box center [384, 447] width 207 height 43
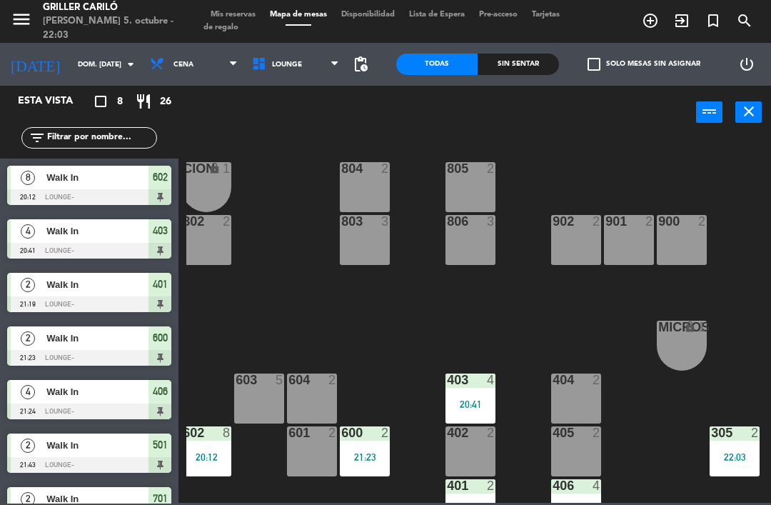
scroll to position [0, 0]
click at [87, 184] on span "Walk In" at bounding box center [97, 177] width 102 height 15
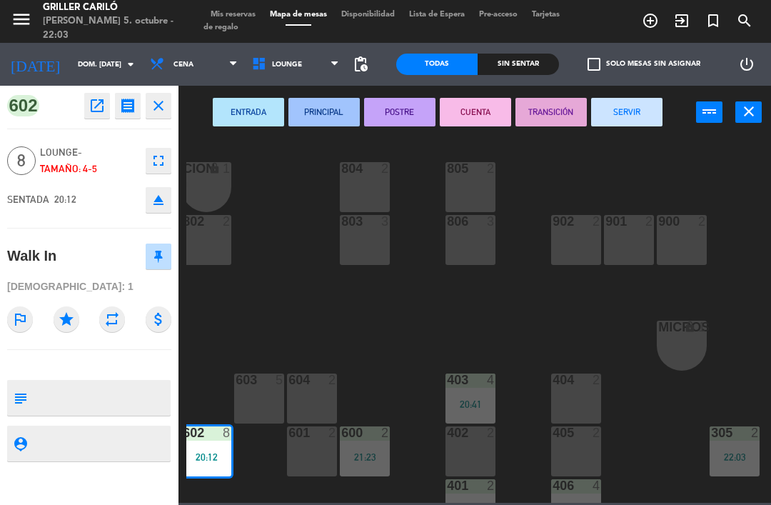
click at [630, 114] on button "SERVIR" at bounding box center [626, 112] width 71 height 29
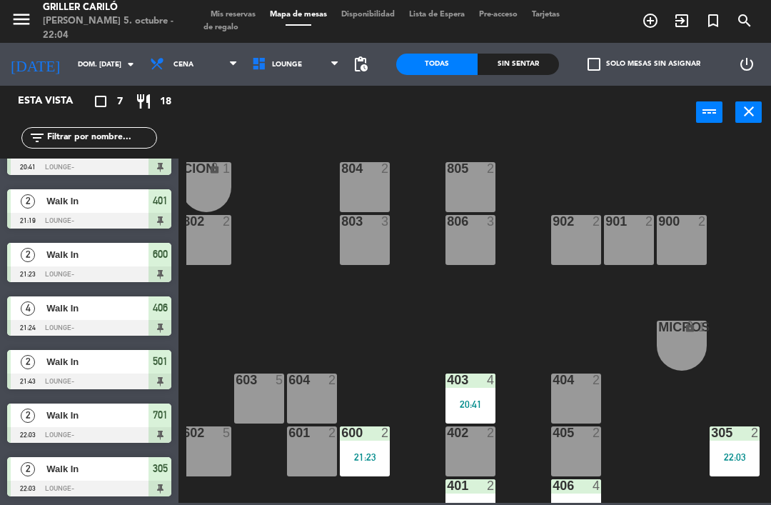
scroll to position [30, 0]
